Goal: Task Accomplishment & Management: Complete application form

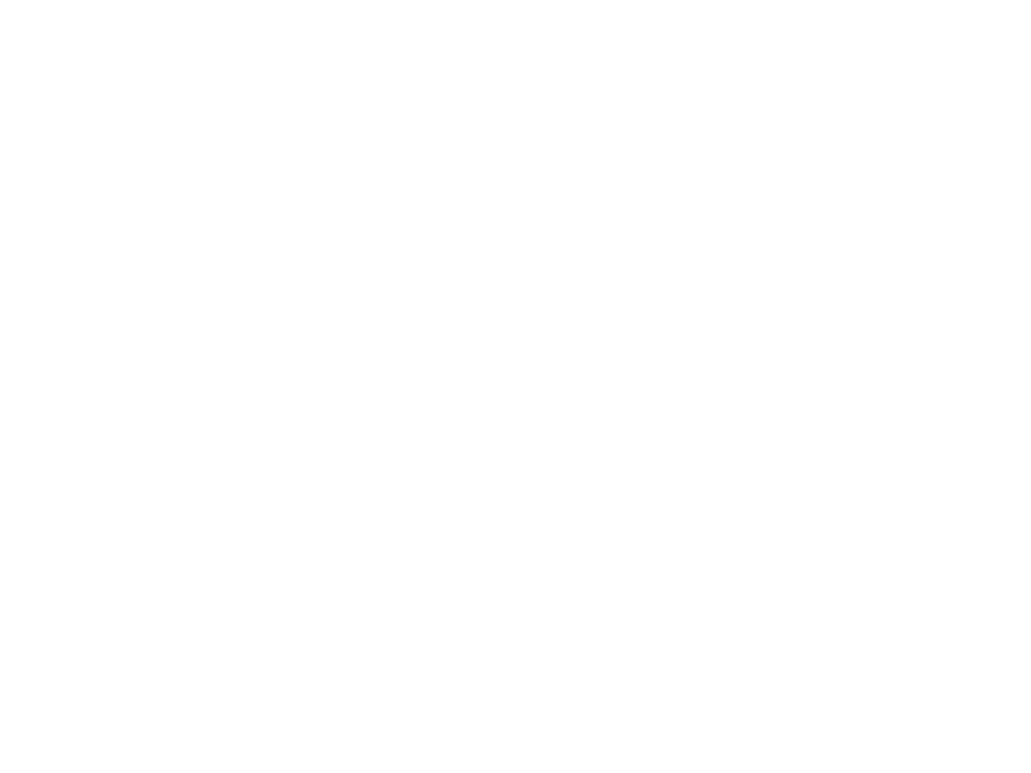
select select "MY"
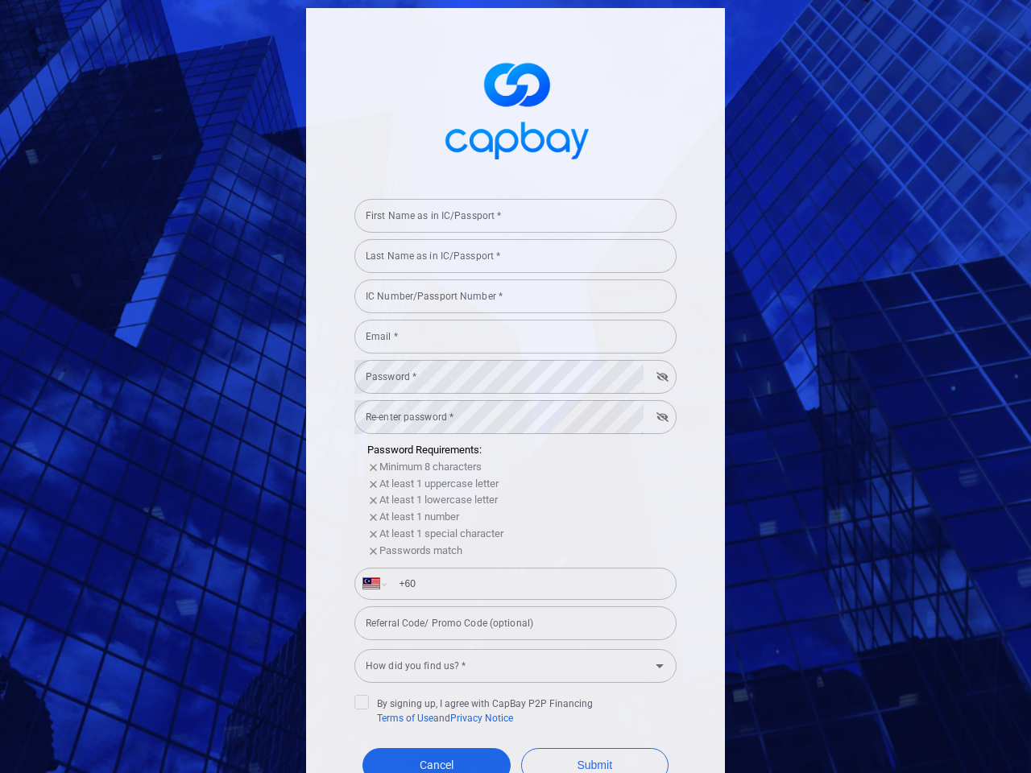
click at [509, 216] on div "First Name as in IC/Passport * First Name as in IC/Passport *" at bounding box center [515, 214] width 322 height 36
click at [509, 256] on input "Last Name as in IC/Passport *" at bounding box center [515, 256] width 322 height 34
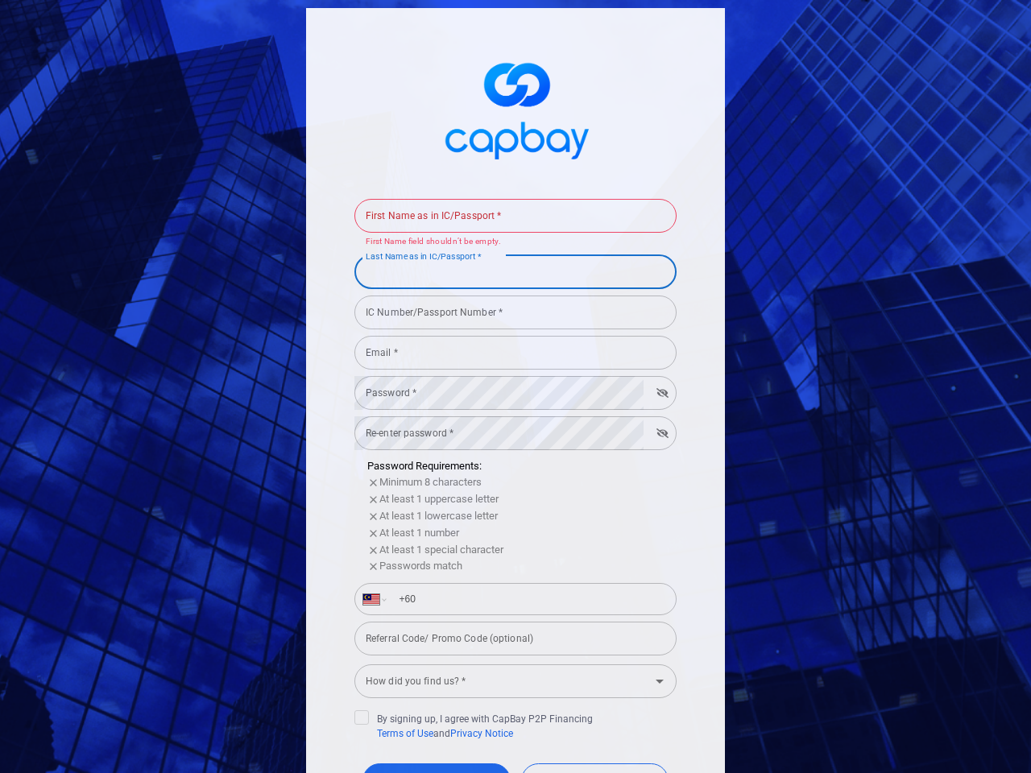
click at [509, 296] on form "First Name as in IC/Passport * First Name as in IC/Passport * First Name field …" at bounding box center [515, 525] width 322 height 667
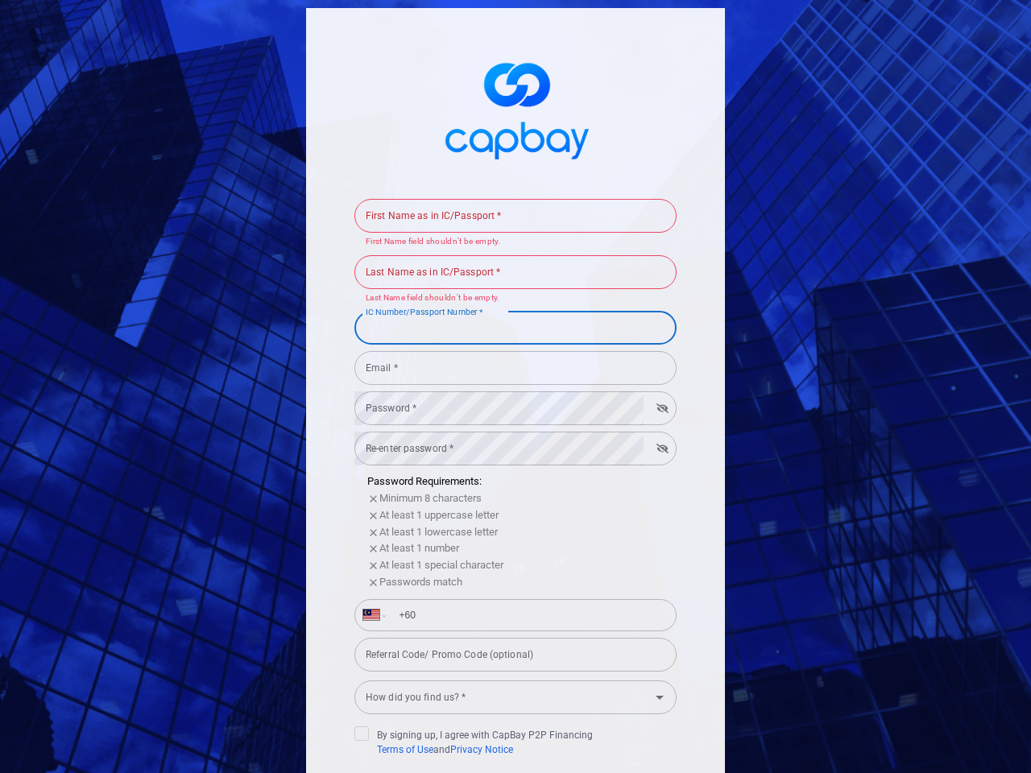
click at [509, 337] on div "IC Number/Passport Number * IC Number/Passport Number *" at bounding box center [515, 326] width 322 height 36
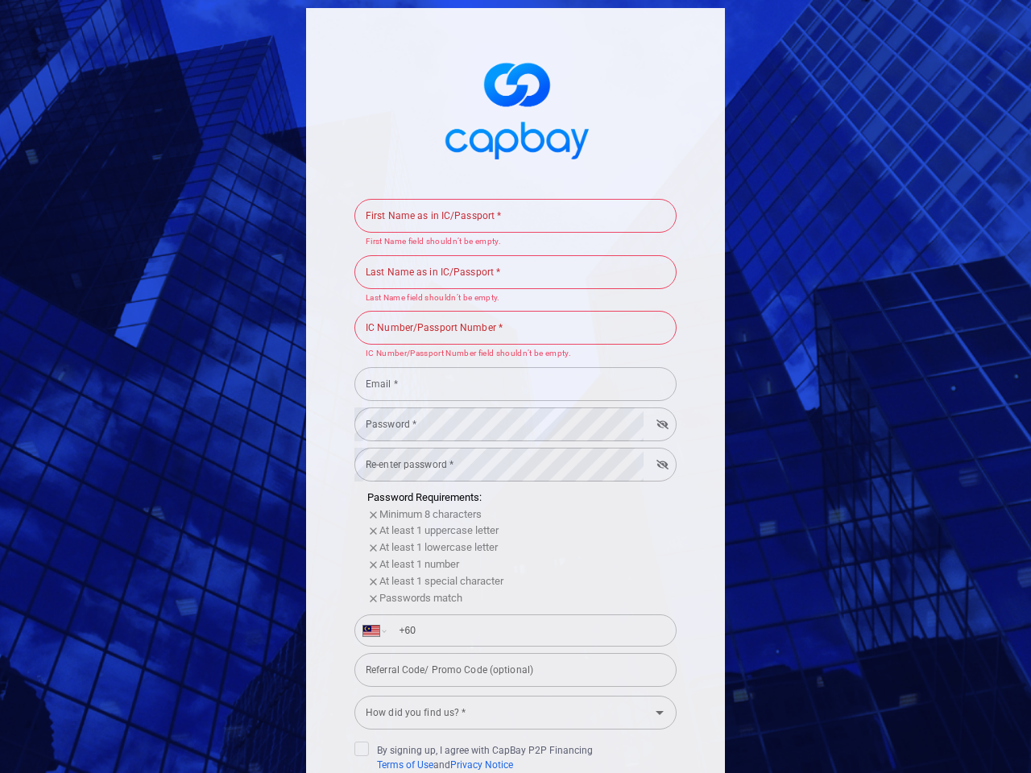
click at [509, 377] on input "Email *" at bounding box center [515, 384] width 322 height 34
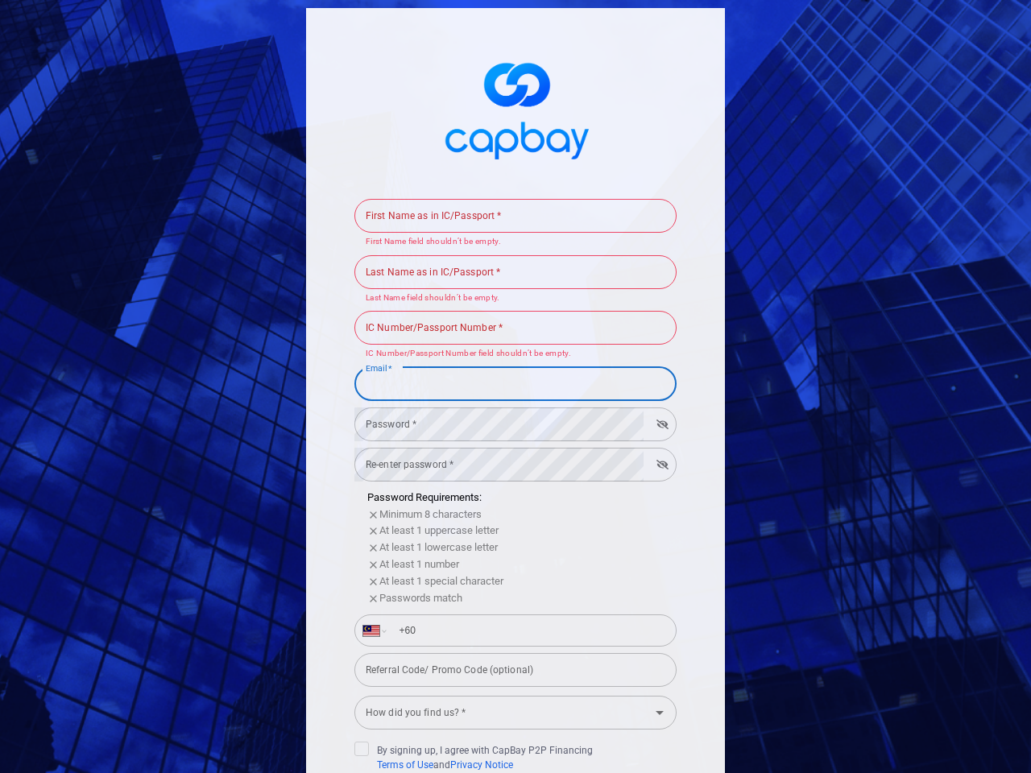
click at [656, 377] on input "Email *" at bounding box center [515, 384] width 322 height 34
click at [509, 417] on form "First Name as in IC/Passport * First Name as in IC/Passport * First Name field …" at bounding box center [515, 541] width 322 height 699
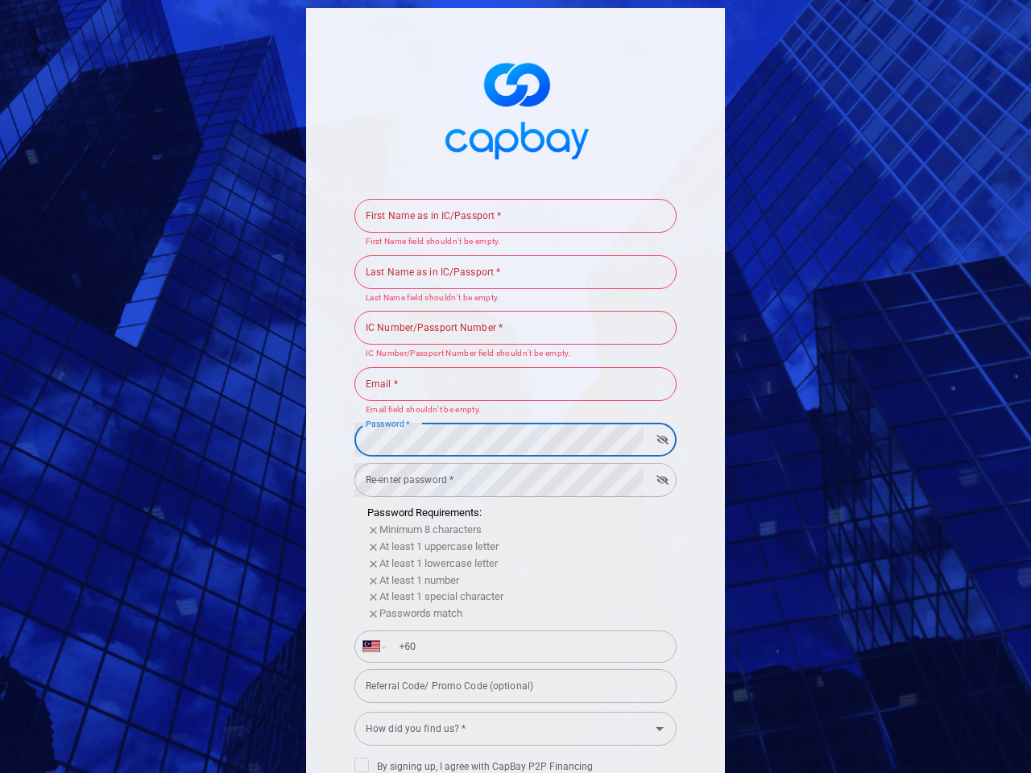
click at [656, 417] on form "First Name as in IC/Passport * First Name as in IC/Passport * First Name field …" at bounding box center [515, 549] width 322 height 714
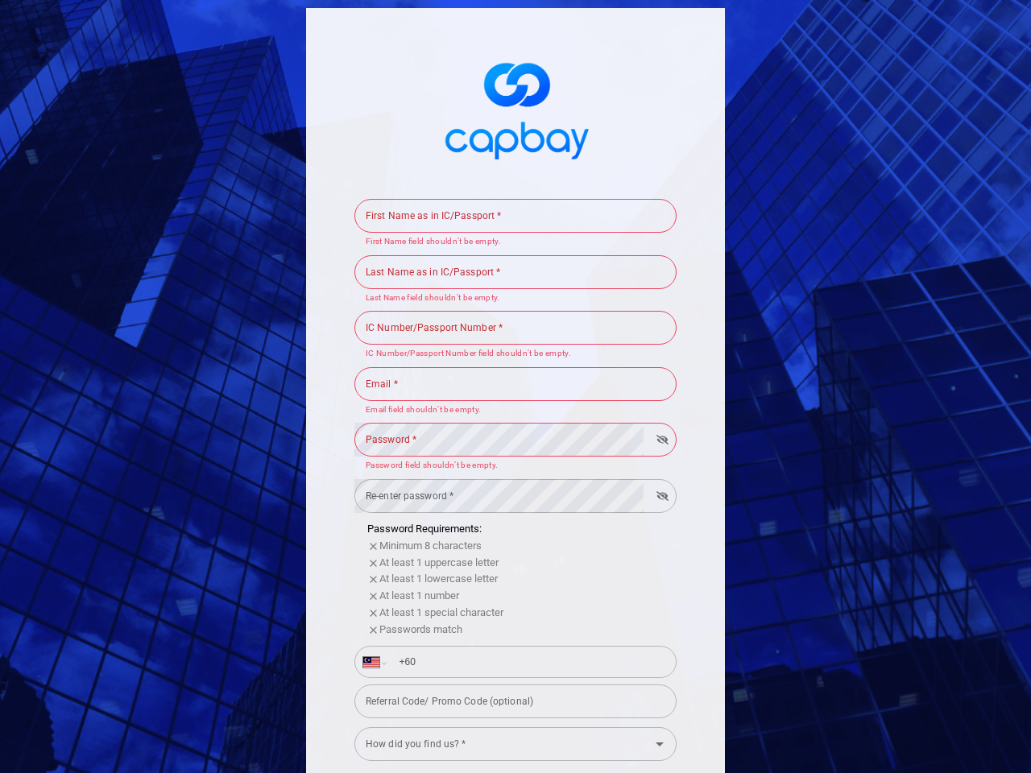
click at [509, 623] on div "Passwords match" at bounding box center [521, 630] width 309 height 17
click at [509, 666] on input "+60" at bounding box center [528, 662] width 279 height 26
